Goal: Transaction & Acquisition: Book appointment/travel/reservation

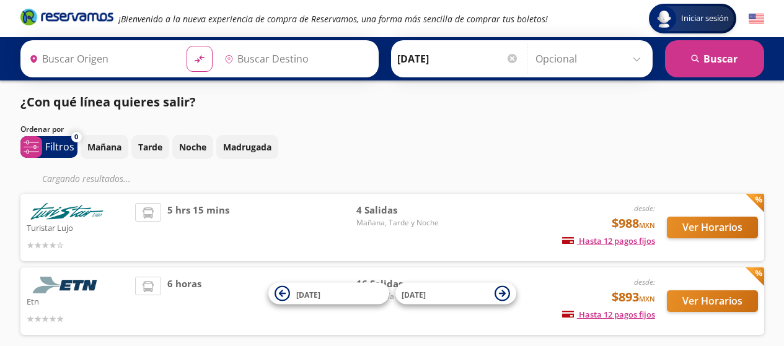
type input "[GEOGRAPHIC_DATA], [GEOGRAPHIC_DATA]"
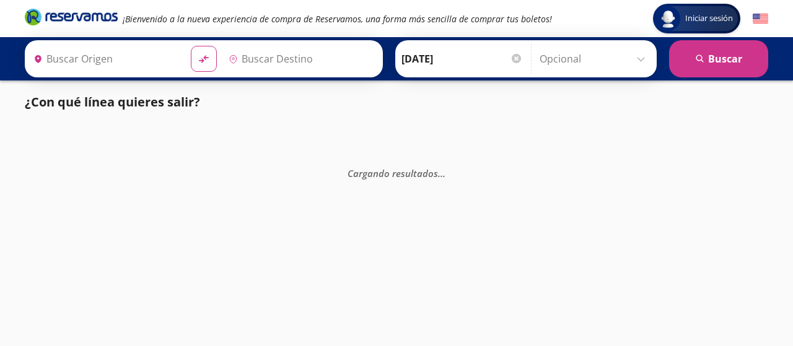
type input "[GEOGRAPHIC_DATA], [GEOGRAPHIC_DATA]"
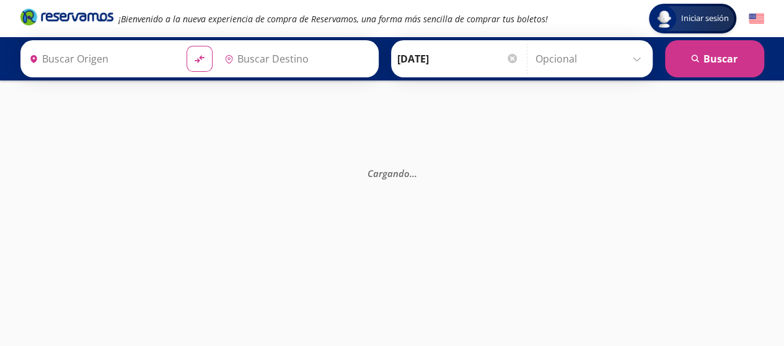
type input "[GEOGRAPHIC_DATA], [GEOGRAPHIC_DATA]"
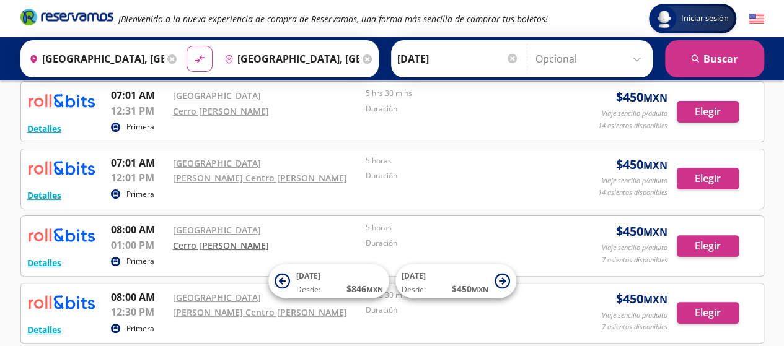
scroll to position [124, 0]
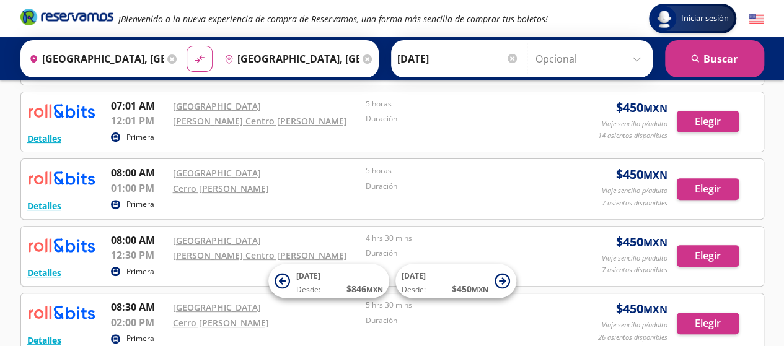
click at [441, 59] on input "11-Sep-25" at bounding box center [457, 58] width 121 height 31
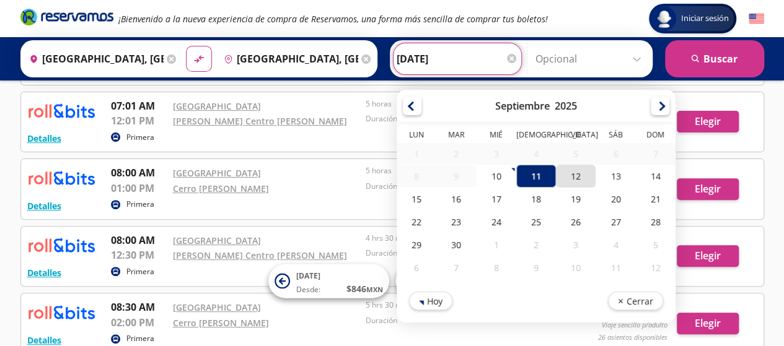
click at [567, 173] on div "12" at bounding box center [576, 176] width 40 height 23
type input "12-Sep-25"
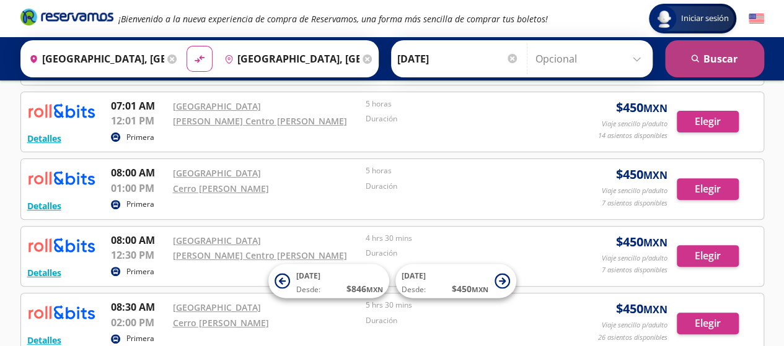
click at [685, 70] on button "search Buscar" at bounding box center [714, 58] width 99 height 37
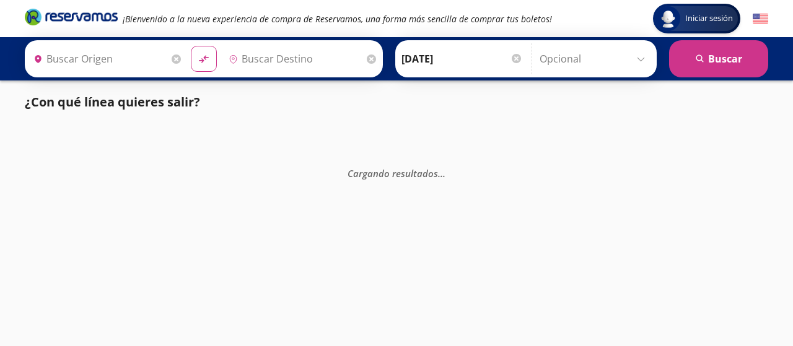
type input "Ciudad de México, Distrito Federal"
type input "[GEOGRAPHIC_DATA], [GEOGRAPHIC_DATA]"
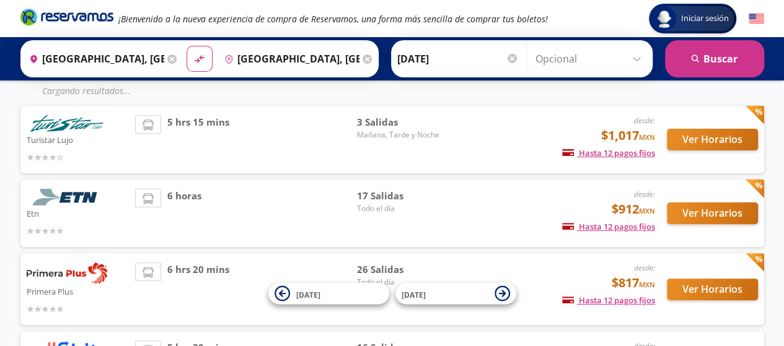
scroll to position [87, 0]
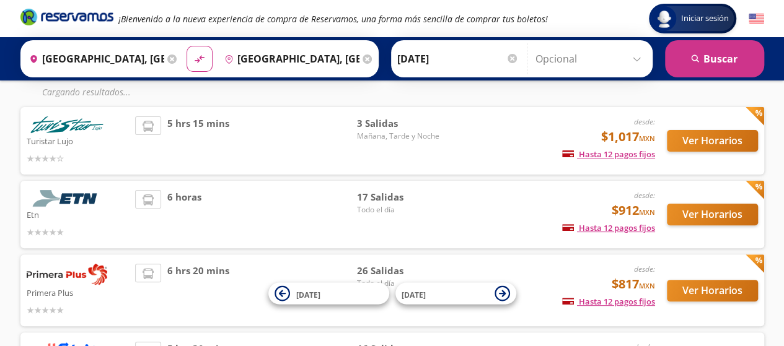
click at [423, 59] on input "12-Sep-25" at bounding box center [457, 58] width 121 height 31
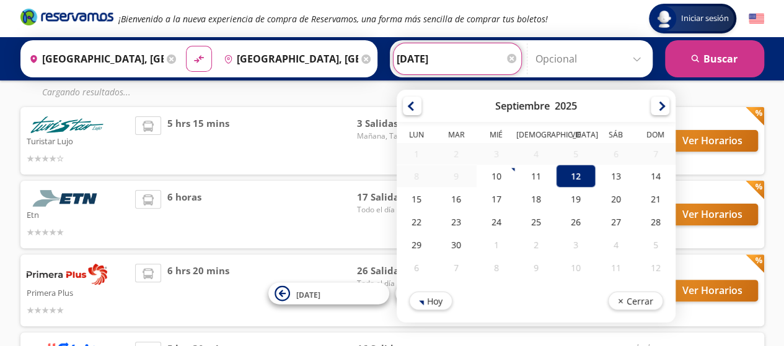
click at [181, 287] on span "6 hrs 20 mins" at bounding box center [198, 290] width 62 height 53
click at [430, 58] on input "12-Sep-25" at bounding box center [457, 58] width 121 height 31
click at [539, 178] on div "11" at bounding box center [536, 176] width 40 height 23
type input "11-Sep-25"
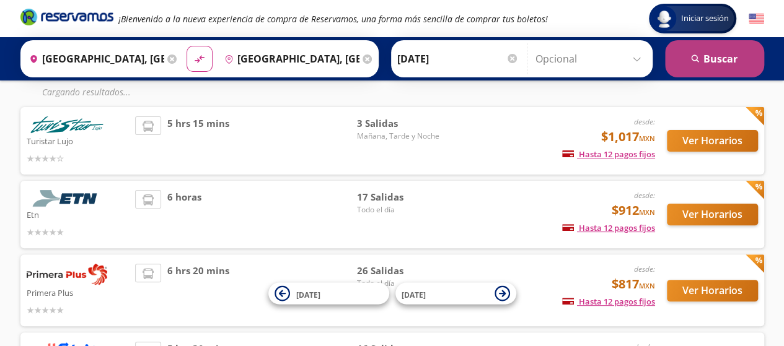
click at [680, 54] on button "search Buscar" at bounding box center [714, 58] width 99 height 37
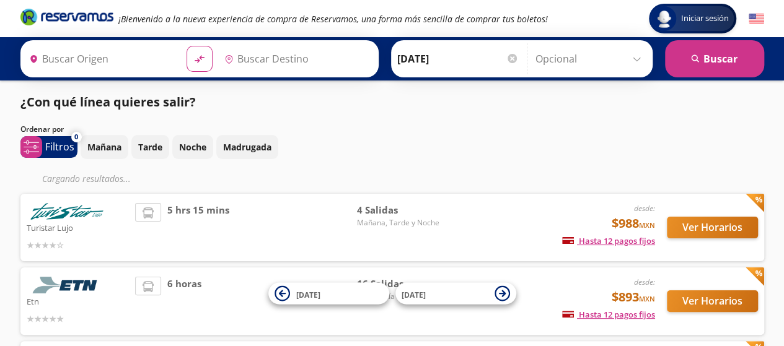
type input "Ciudad de México, Distrito Federal"
type input "[GEOGRAPHIC_DATA], [GEOGRAPHIC_DATA]"
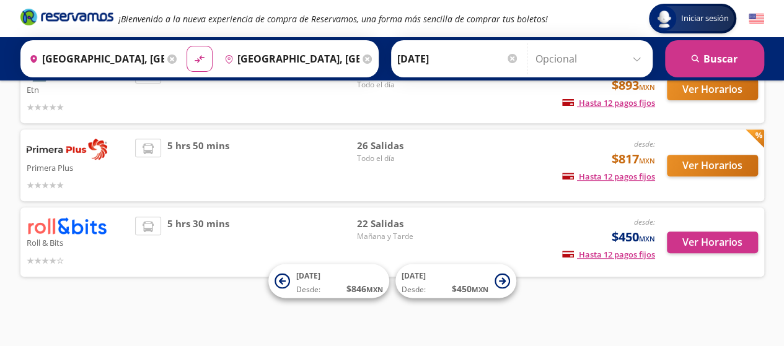
scroll to position [186, 0]
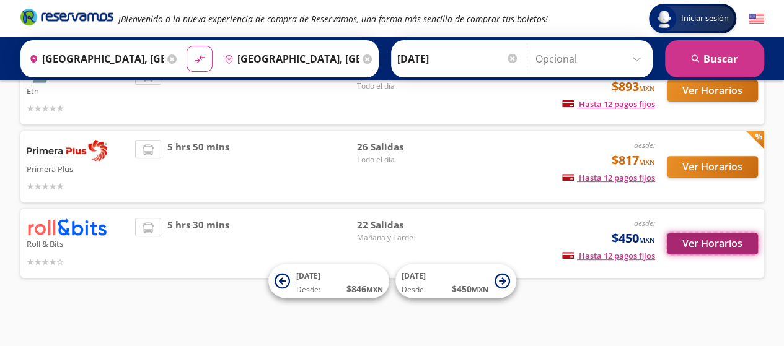
click at [689, 246] on button "Ver Horarios" at bounding box center [712, 244] width 91 height 22
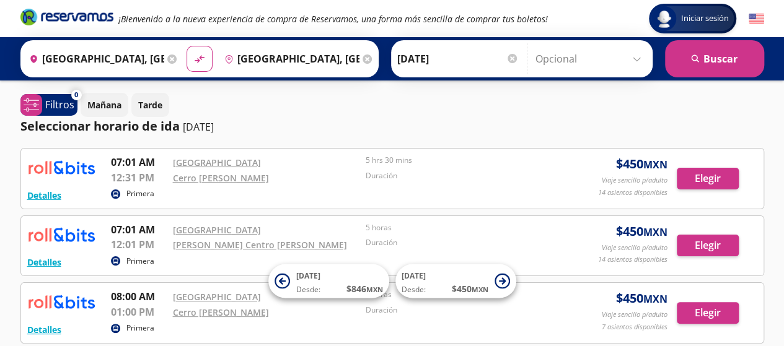
click at [569, 112] on div "Mañana Tarde" at bounding box center [422, 105] width 683 height 24
click at [607, 112] on div "Mañana Tarde" at bounding box center [422, 105] width 683 height 24
click at [736, 110] on div "Mañana Tarde" at bounding box center [422, 105] width 683 height 24
click at [413, 129] on div "Seleccionar horario de ida 11-sep-25" at bounding box center [392, 126] width 744 height 19
